Goal: Task Accomplishment & Management: Use online tool/utility

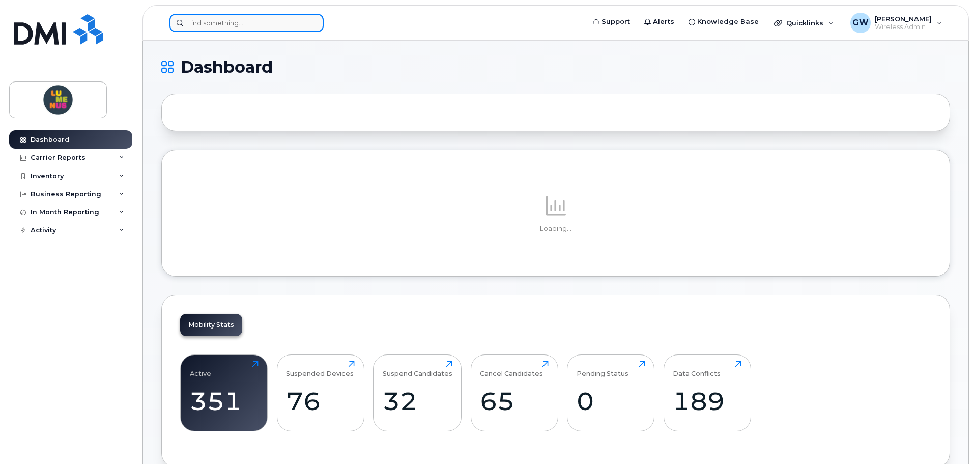
click at [218, 28] on input at bounding box center [246, 23] width 154 height 18
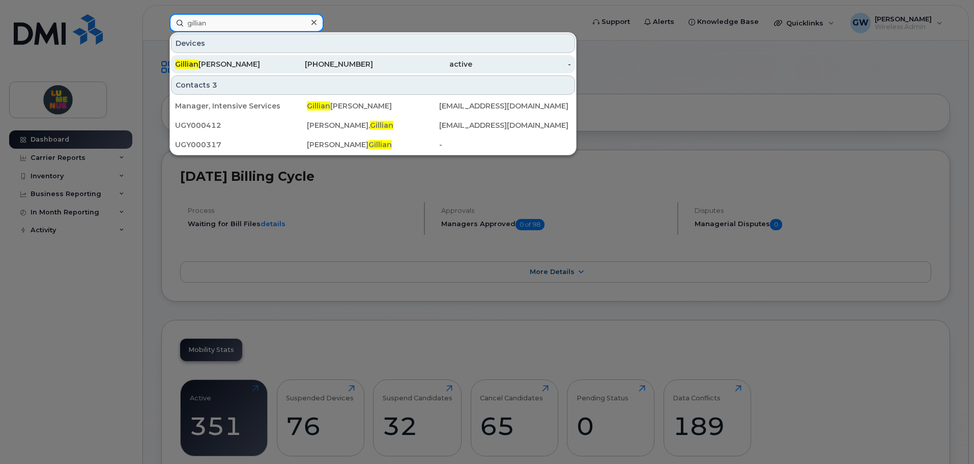
type input "gillian"
click at [234, 71] on div "Gillian Kerr" at bounding box center [224, 64] width 99 height 18
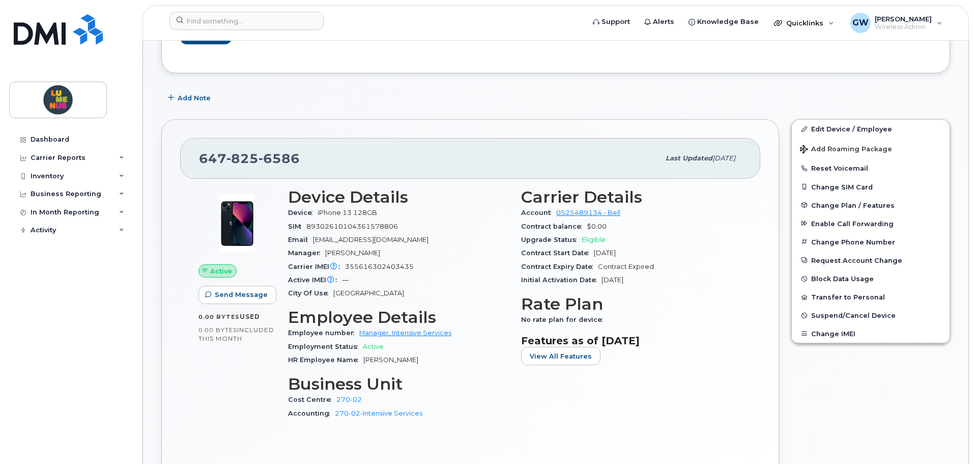
scroll to position [254, 0]
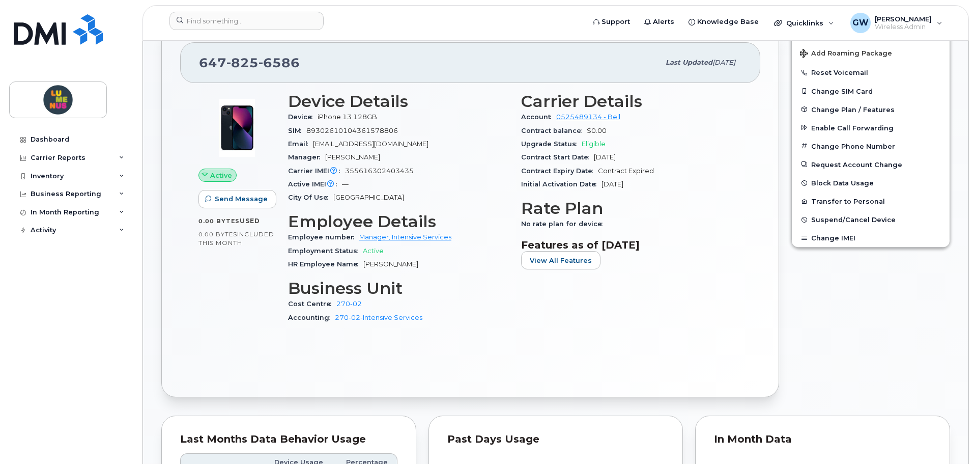
click at [409, 170] on span "355616302403435" at bounding box center [379, 171] width 69 height 8
drag, startPoint x: 411, startPoint y: 171, endPoint x: 345, endPoint y: 174, distance: 65.7
click at [345, 174] on span "355616302403435" at bounding box center [379, 171] width 69 height 8
copy span "355616302403435"
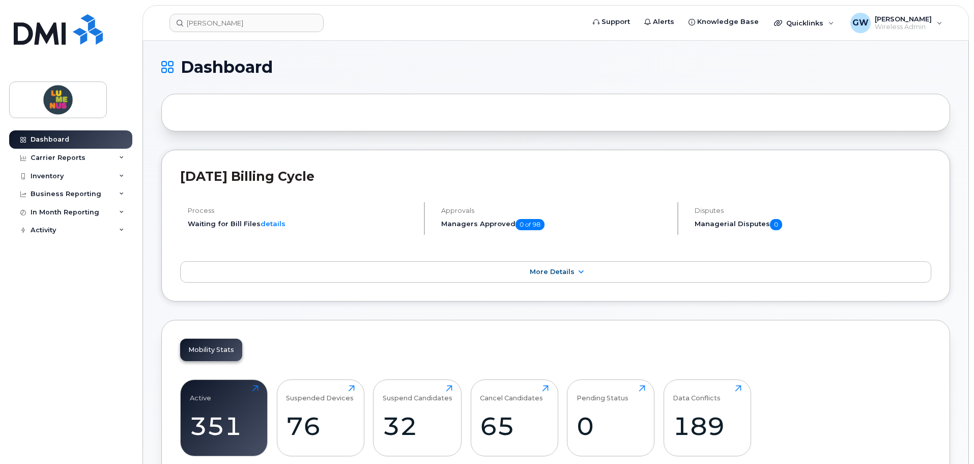
click at [225, 35] on header "peter Support Alerts Knowledge Base Quicklinks Suspend / Cancel Device Change S…" at bounding box center [555, 23] width 826 height 36
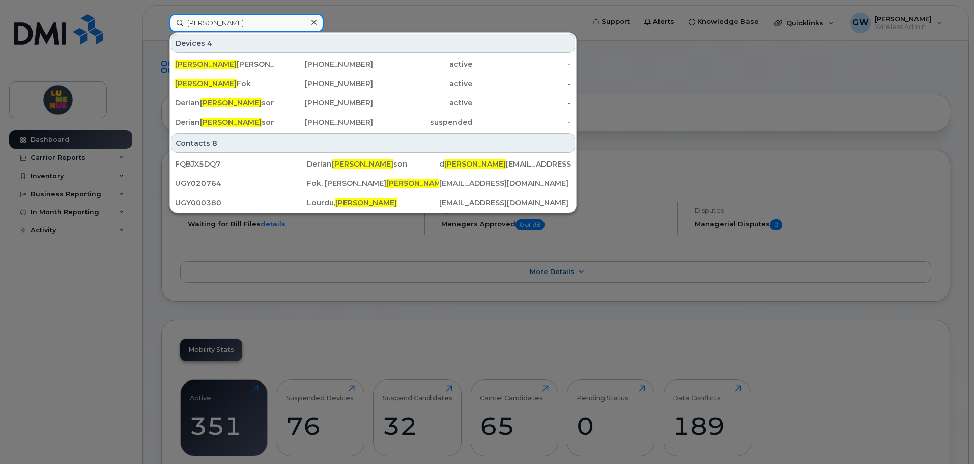
click at [225, 26] on input "peter" at bounding box center [246, 23] width 154 height 18
drag, startPoint x: 225, startPoint y: 26, endPoint x: 177, endPoint y: 26, distance: 48.3
click at [176, 32] on div "peter Devices 4 Peter John Ricciardi 416-659-7335 active - Peter Fok 647-594-70…" at bounding box center [373, 23] width 408 height 18
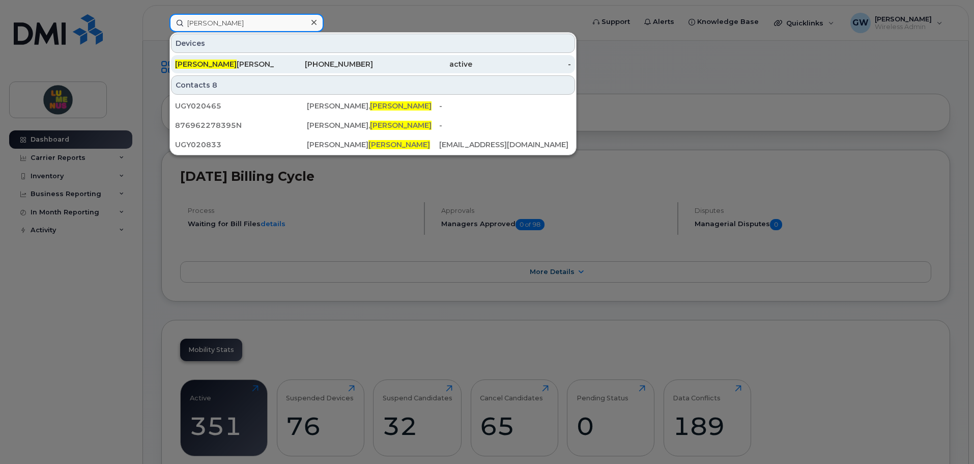
type input "nicole"
click at [243, 59] on div "Nicole Arnold" at bounding box center [224, 64] width 99 height 18
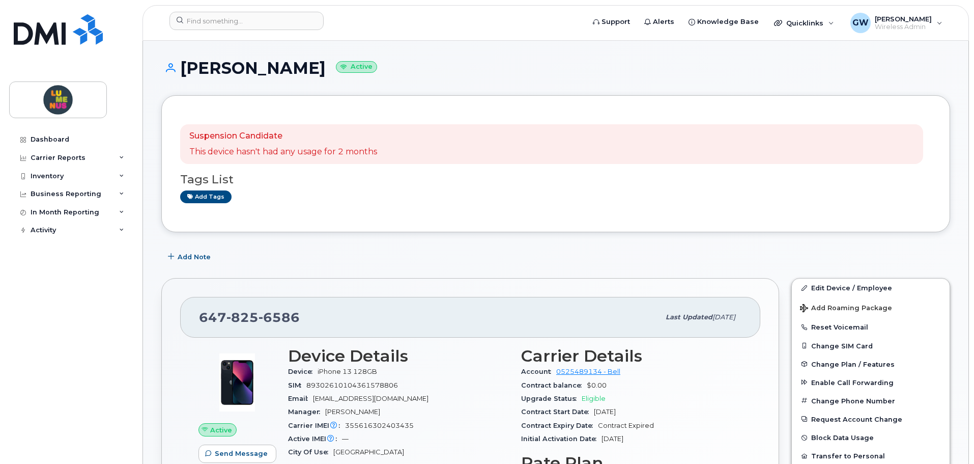
scroll to position [254, 0]
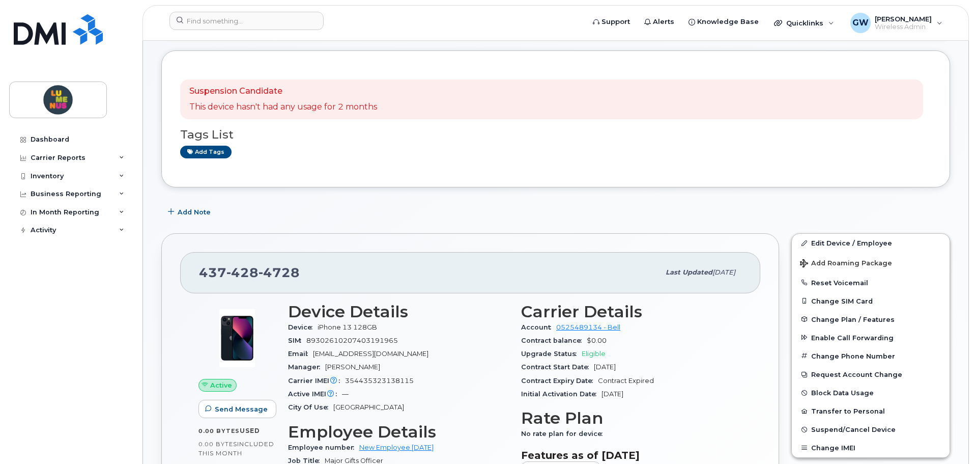
scroll to position [153, 0]
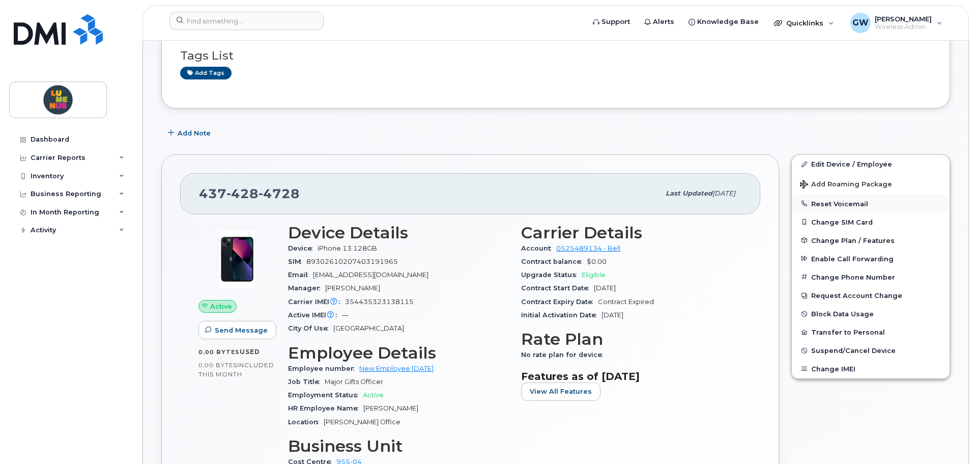
click at [836, 206] on button "Reset Voicemail" at bounding box center [871, 203] width 158 height 18
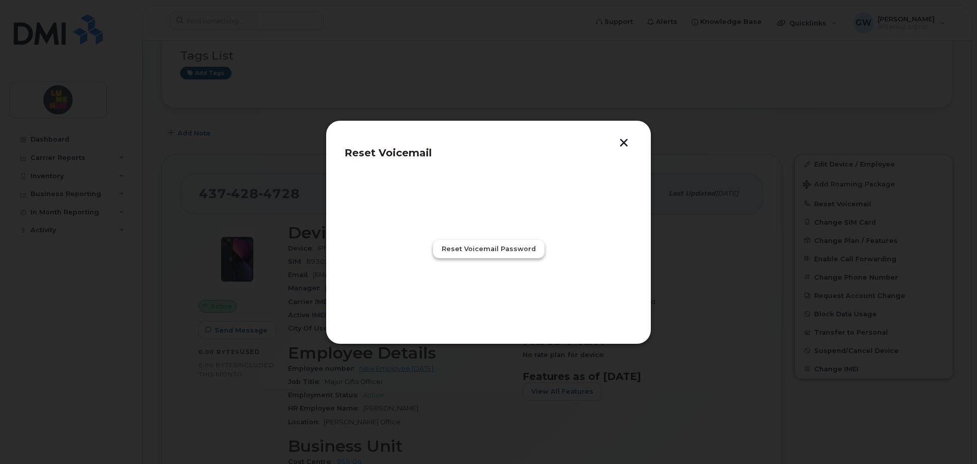
click at [511, 252] on span "Reset Voicemail Password" at bounding box center [489, 249] width 94 height 10
click at [498, 296] on button "Close" at bounding box center [488, 293] width 37 height 18
